Goal: Information Seeking & Learning: Learn about a topic

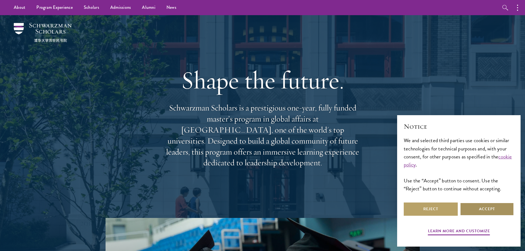
click at [491, 209] on button "Accept" at bounding box center [487, 209] width 54 height 13
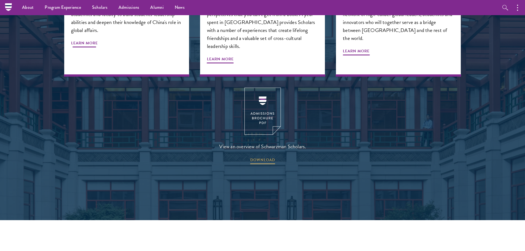
scroll to position [689, 0]
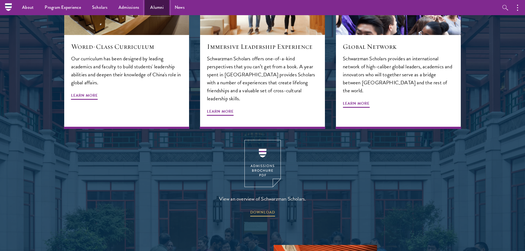
click at [153, 6] on link "Alumni" at bounding box center [157, 7] width 25 height 15
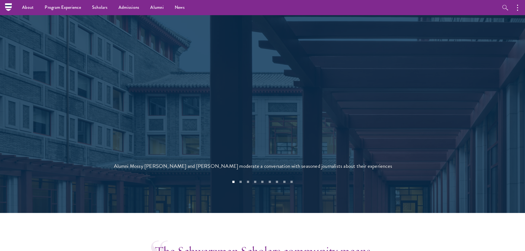
scroll to position [1158, 0]
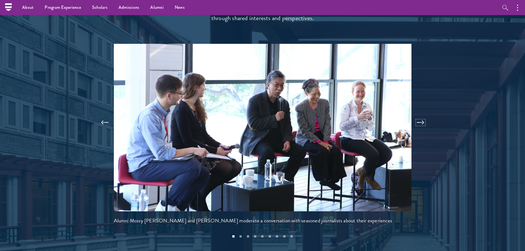
click at [421, 115] on button at bounding box center [421, 122] width 18 height 15
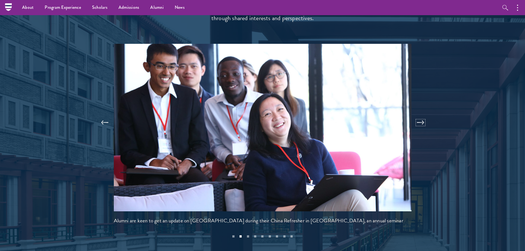
click at [421, 115] on button at bounding box center [421, 122] width 18 height 15
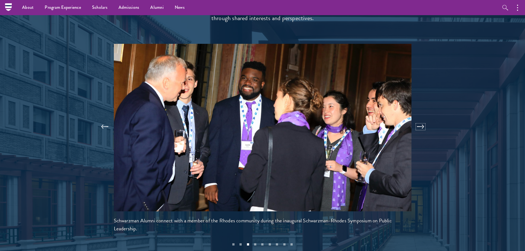
click at [421, 119] on button at bounding box center [421, 126] width 18 height 15
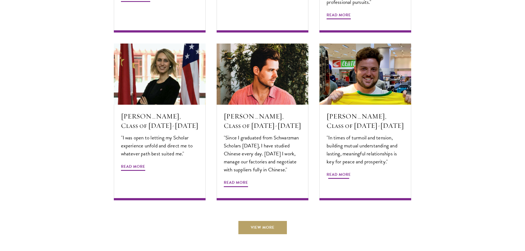
scroll to position [1847, 0]
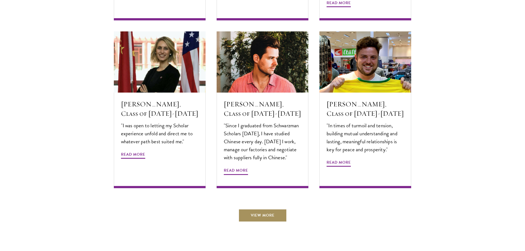
click at [270, 209] on link "View More" at bounding box center [262, 215] width 49 height 13
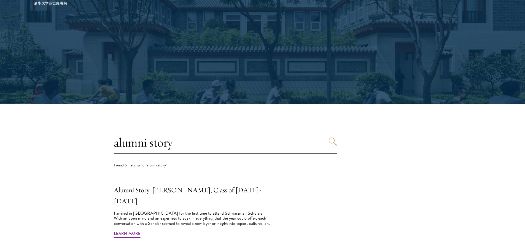
scroll to position [138, 0]
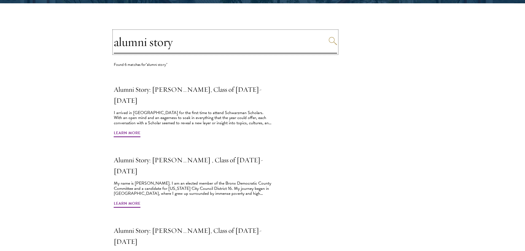
click at [185, 46] on input "alumni story" at bounding box center [225, 42] width 223 height 23
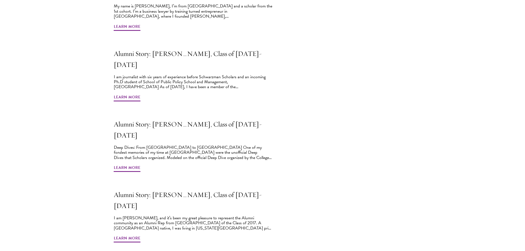
scroll to position [386, 0]
